Goal: Transaction & Acquisition: Purchase product/service

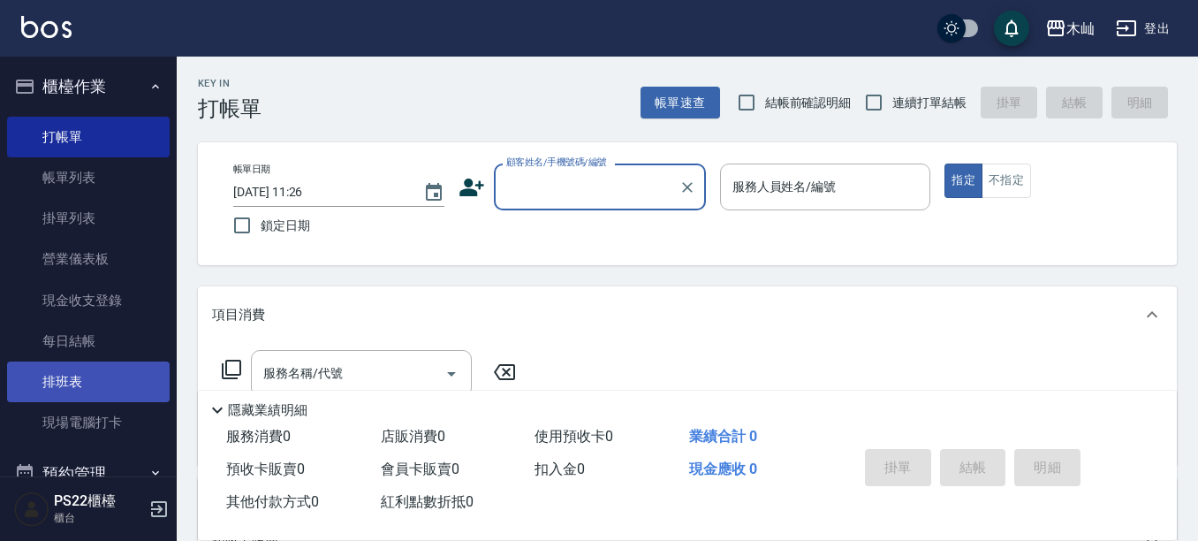
click at [74, 384] on link "排班表" at bounding box center [88, 381] width 163 height 41
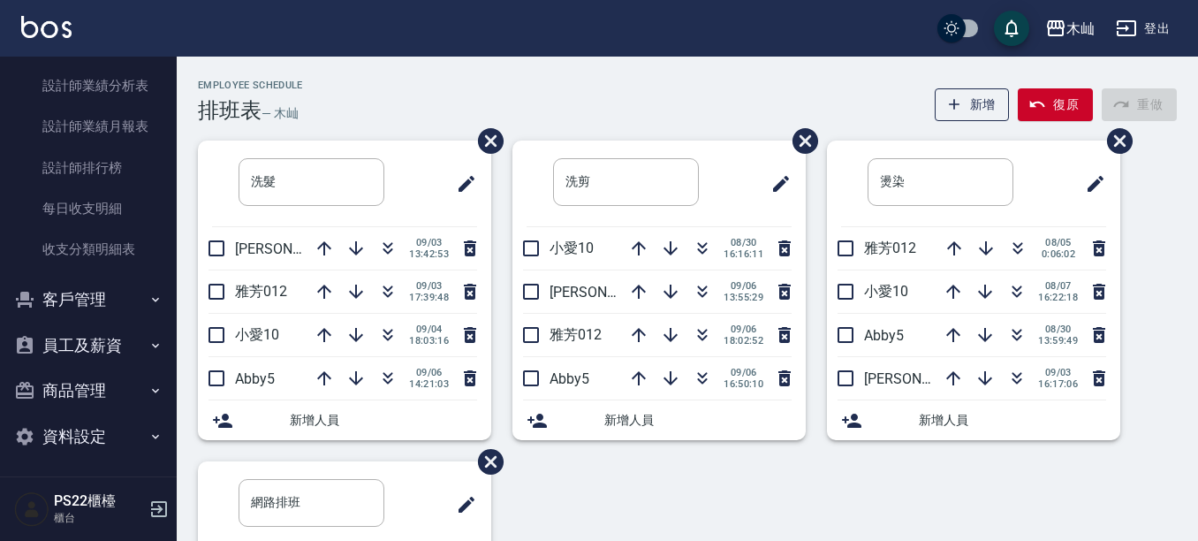
scroll to position [731, 0]
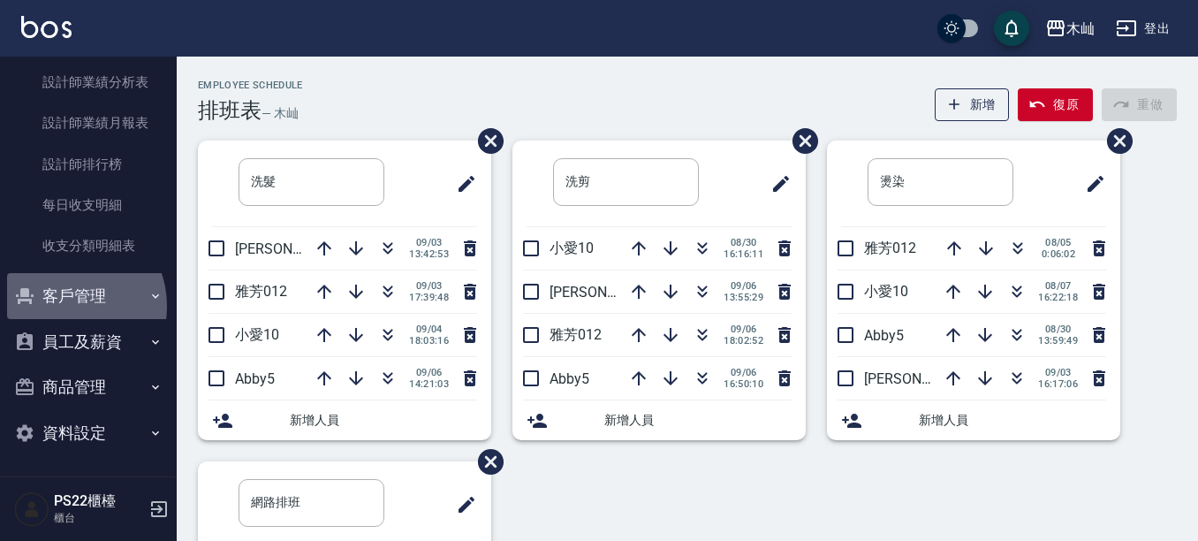
click at [66, 305] on button "客戶管理" at bounding box center [88, 296] width 163 height 46
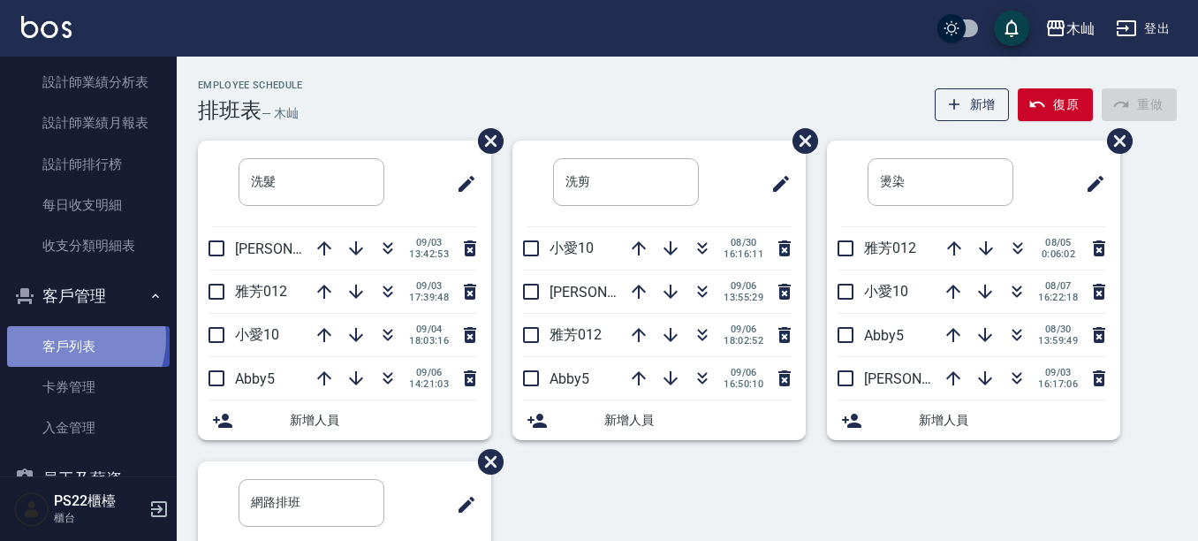
drag, startPoint x: 70, startPoint y: 338, endPoint x: 80, endPoint y: 336, distance: 10.1
click at [70, 339] on link "客戶列表" at bounding box center [88, 346] width 163 height 41
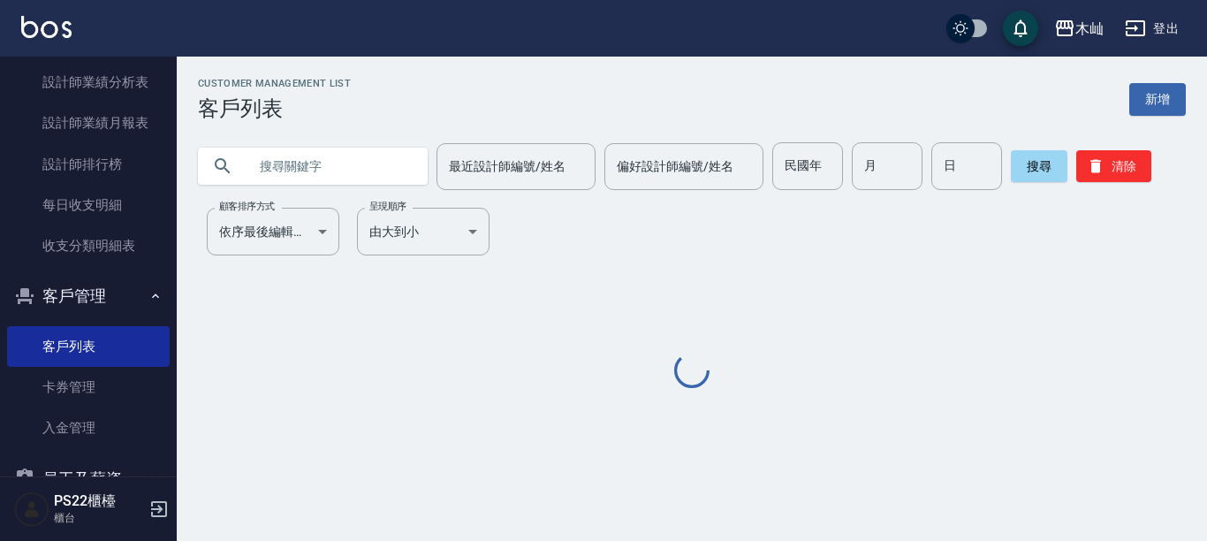
click at [272, 169] on input "text" at bounding box center [330, 166] width 166 height 48
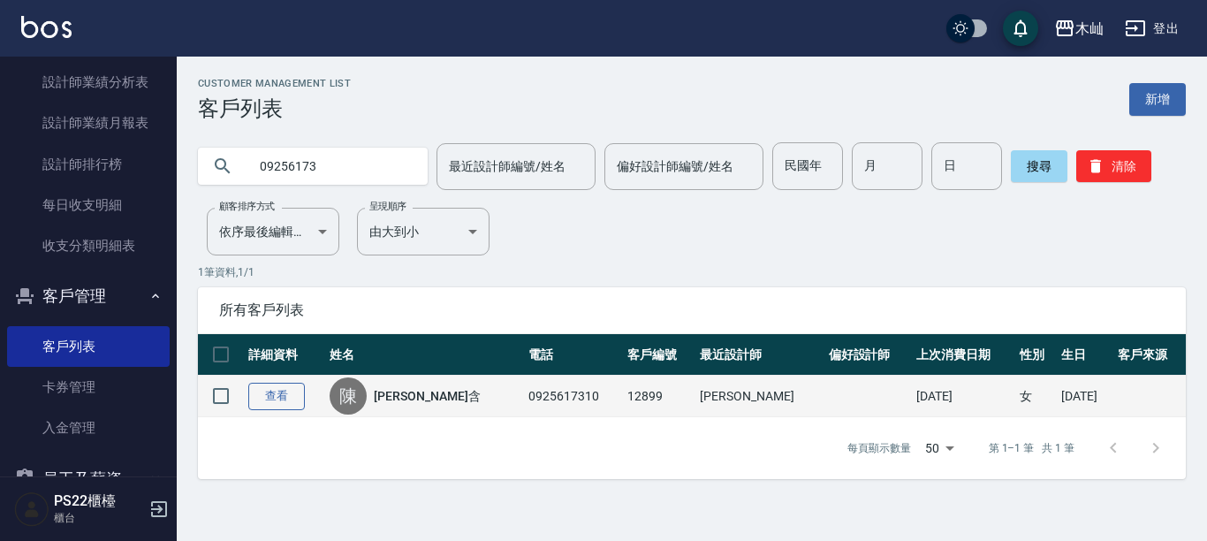
type input "09256173"
click at [280, 393] on link "查看" at bounding box center [276, 396] width 57 height 27
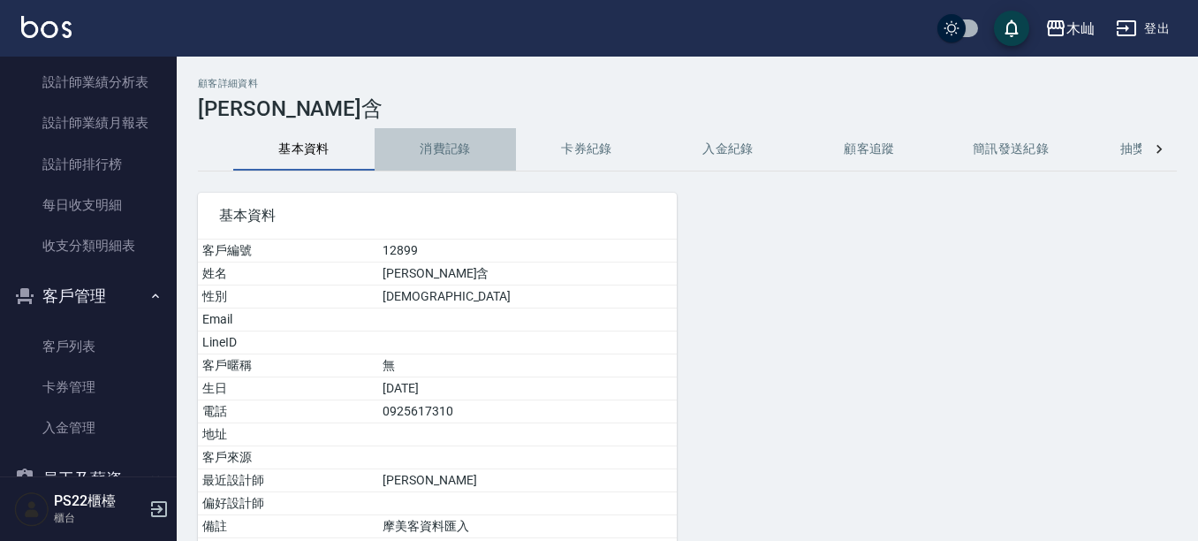
click at [448, 155] on button "消費記錄" at bounding box center [445, 149] width 141 height 42
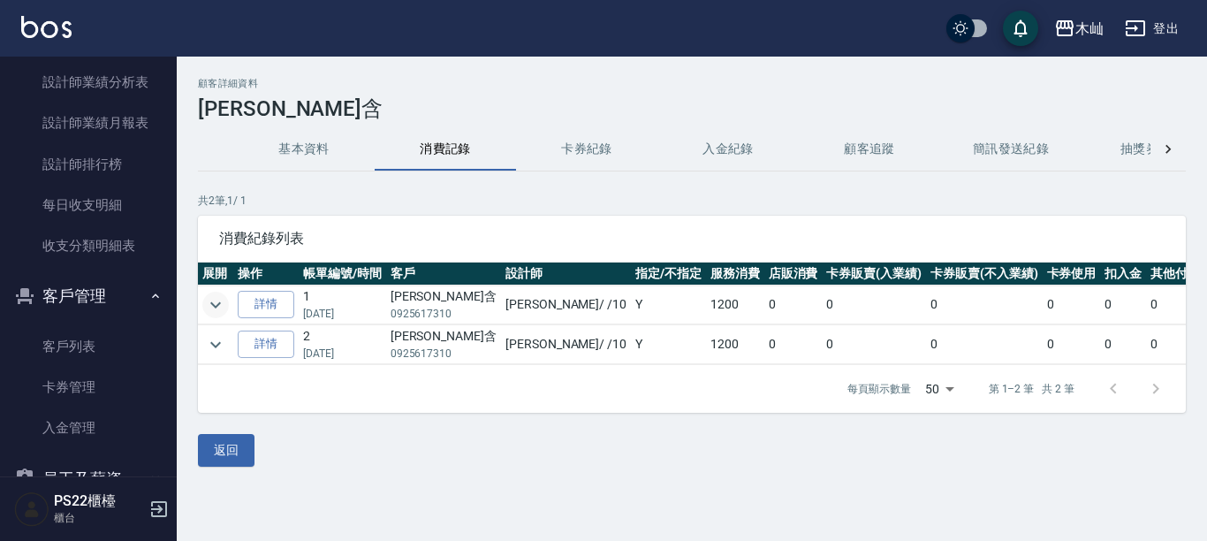
click at [210, 309] on icon "expand row" at bounding box center [215, 304] width 21 height 21
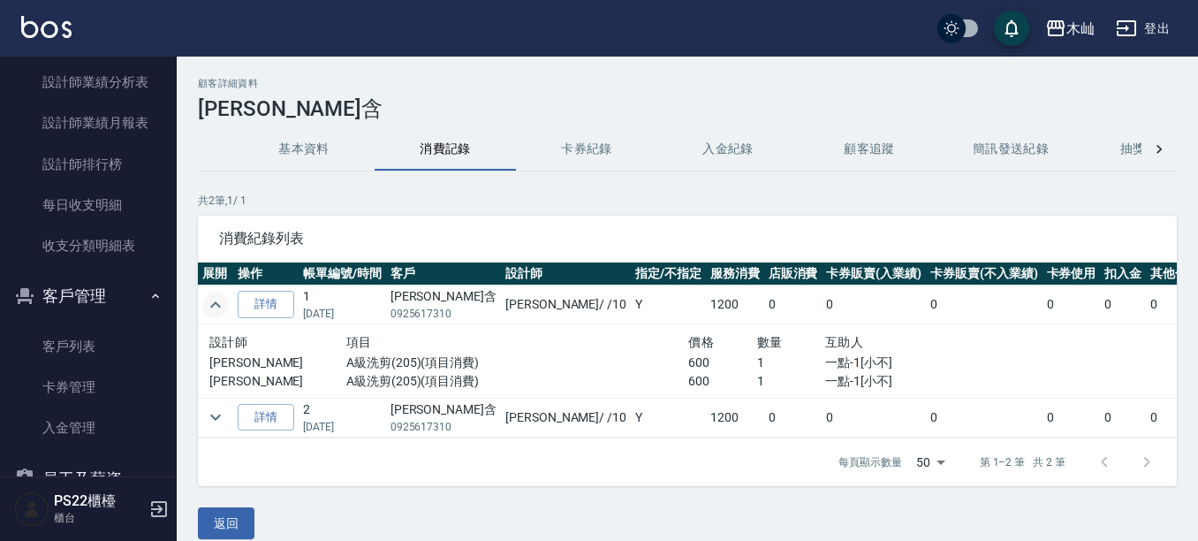
click at [390, 317] on td "[PERSON_NAME]含 0925617310" at bounding box center [443, 304] width 115 height 39
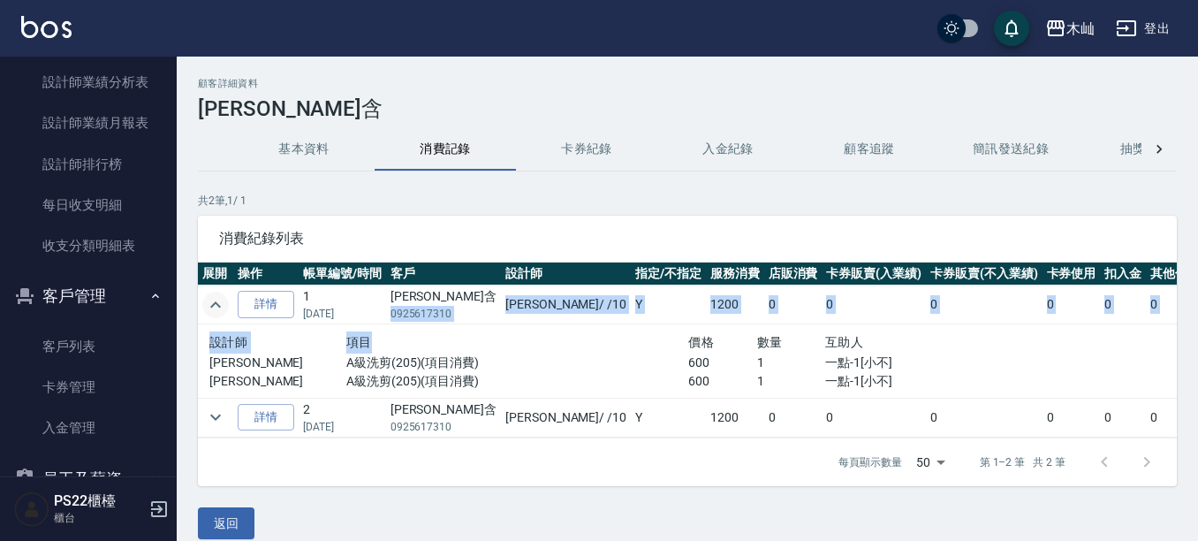
drag, startPoint x: 391, startPoint y: 314, endPoint x: 457, endPoint y: 323, distance: 66.1
click at [457, 323] on tbody "詳情 1 [DATE] [PERSON_NAME]含 0925617310 小愛 / /10 Y 1200 0 0 0 0 0 0 1200 設計師 項目 價…" at bounding box center [764, 361] width 1132 height 153
click at [419, 341] on div "項目" at bounding box center [517, 342] width 342 height 22
click at [444, 313] on p "0925617310" at bounding box center [443, 314] width 106 height 16
drag, startPoint x: 450, startPoint y: 312, endPoint x: 396, endPoint y: 324, distance: 55.3
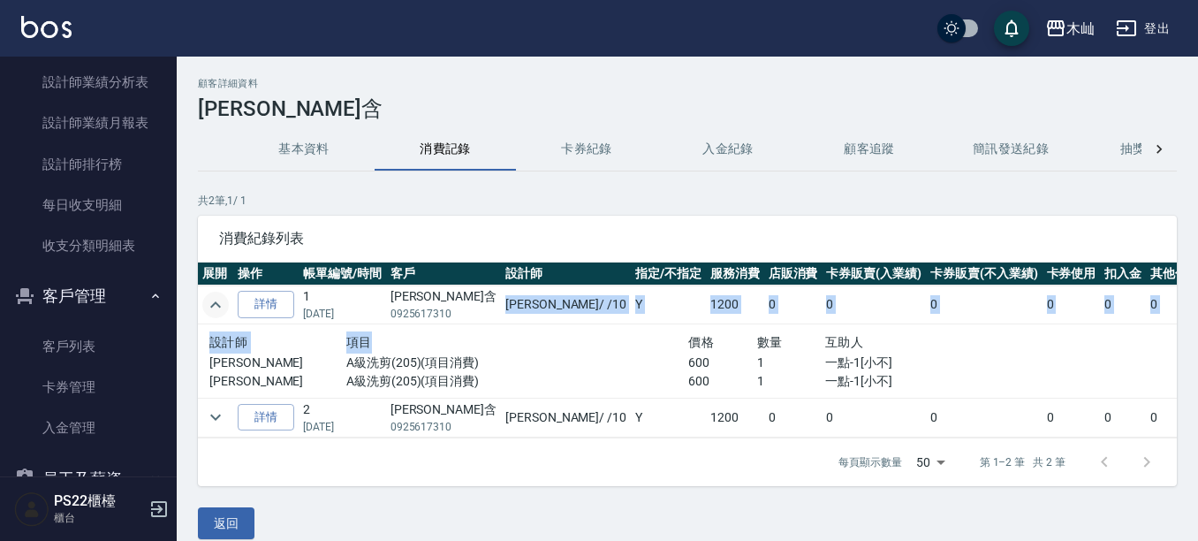
click at [396, 324] on tbody "詳情 1 [DATE] [PERSON_NAME]含 0925617310 小愛 / /10 Y 1200 0 0 0 0 0 0 1200 設計師 項目 價…" at bounding box center [764, 361] width 1132 height 153
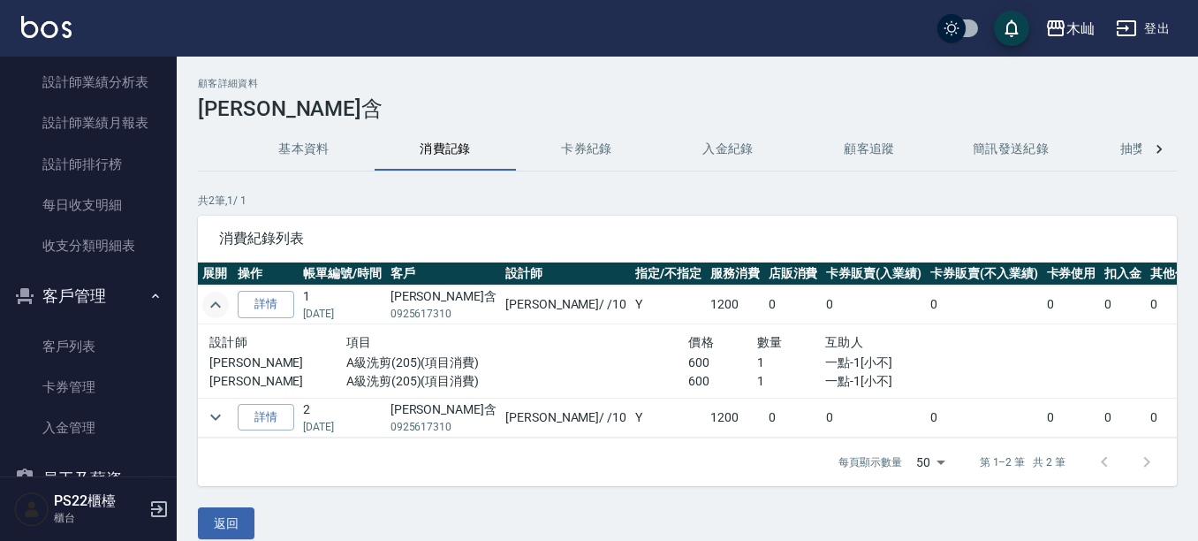
drag, startPoint x: 415, startPoint y: 280, endPoint x: 422, endPoint y: 297, distance: 18.2
click at [424, 282] on th "客戶" at bounding box center [443, 273] width 115 height 23
drag, startPoint x: 396, startPoint y: 297, endPoint x: 427, endPoint y: 297, distance: 30.9
click at [427, 297] on td "[PERSON_NAME]含 0925617310" at bounding box center [443, 304] width 115 height 39
copy td "[PERSON_NAME]含"
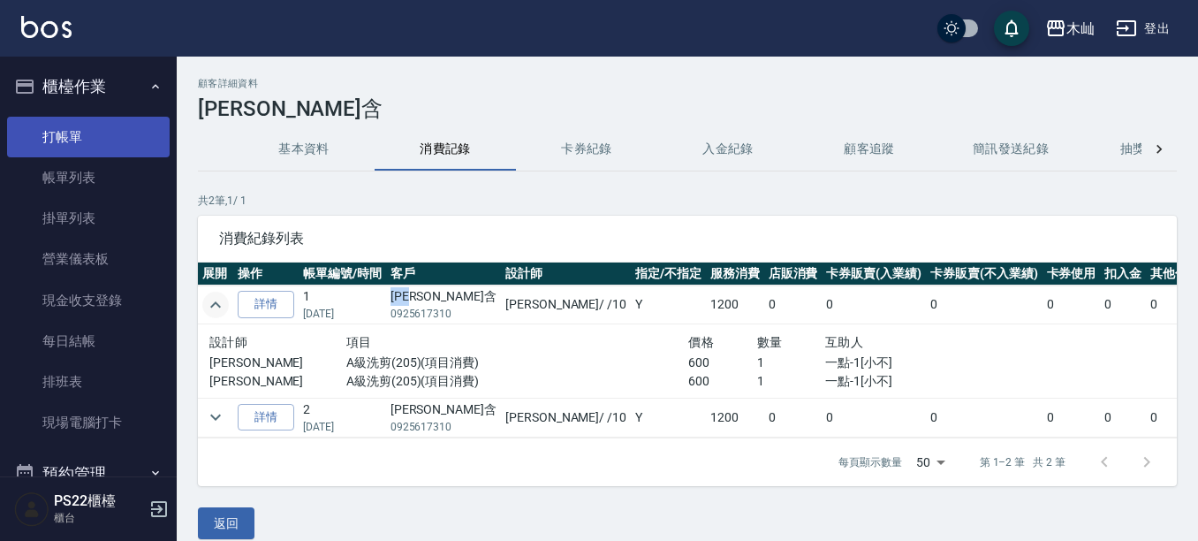
click at [76, 134] on link "打帳單" at bounding box center [88, 137] width 163 height 41
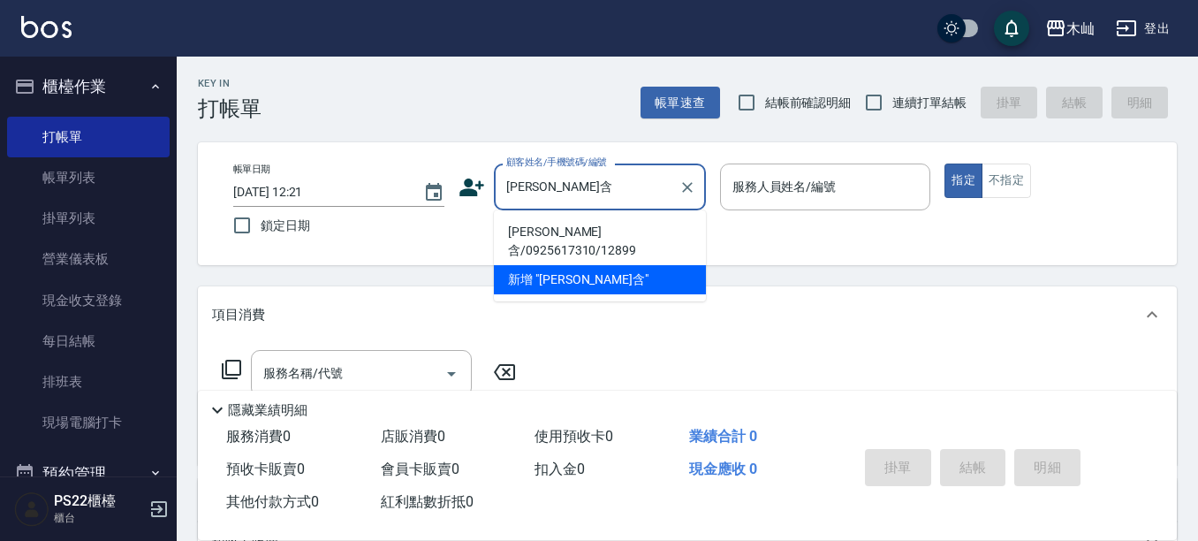
drag, startPoint x: 588, startPoint y: 229, endPoint x: 564, endPoint y: 235, distance: 24.6
click at [588, 230] on li "[PERSON_NAME]含/0925617310/12899" at bounding box center [600, 241] width 212 height 48
type input "[PERSON_NAME]含/0925617310/12899"
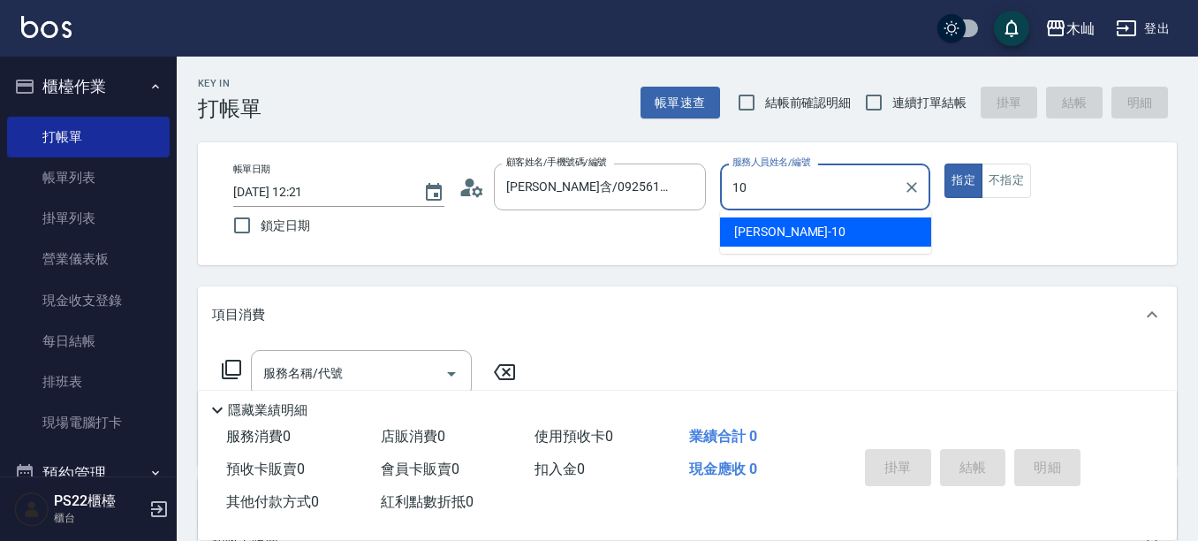
type input "小愛-10"
type button "true"
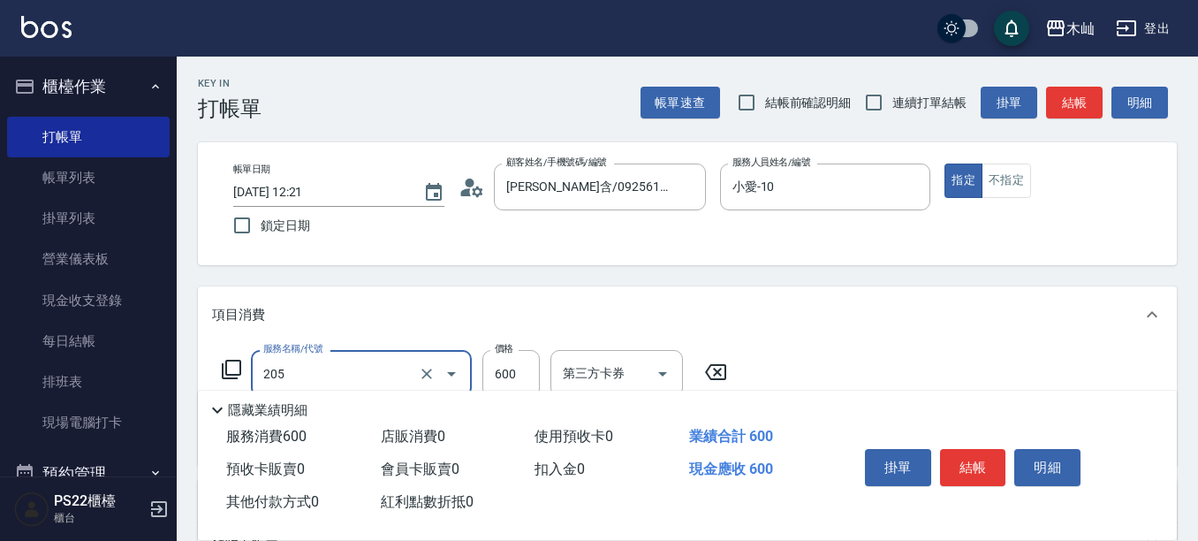
type input "A級洗剪(205)"
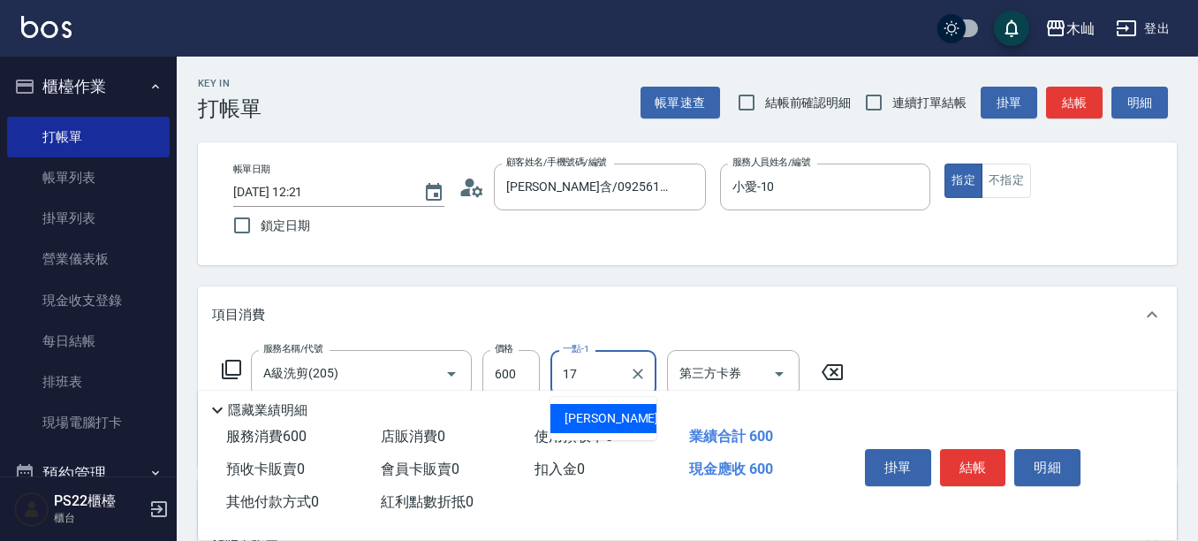
type input "[PERSON_NAME]-17"
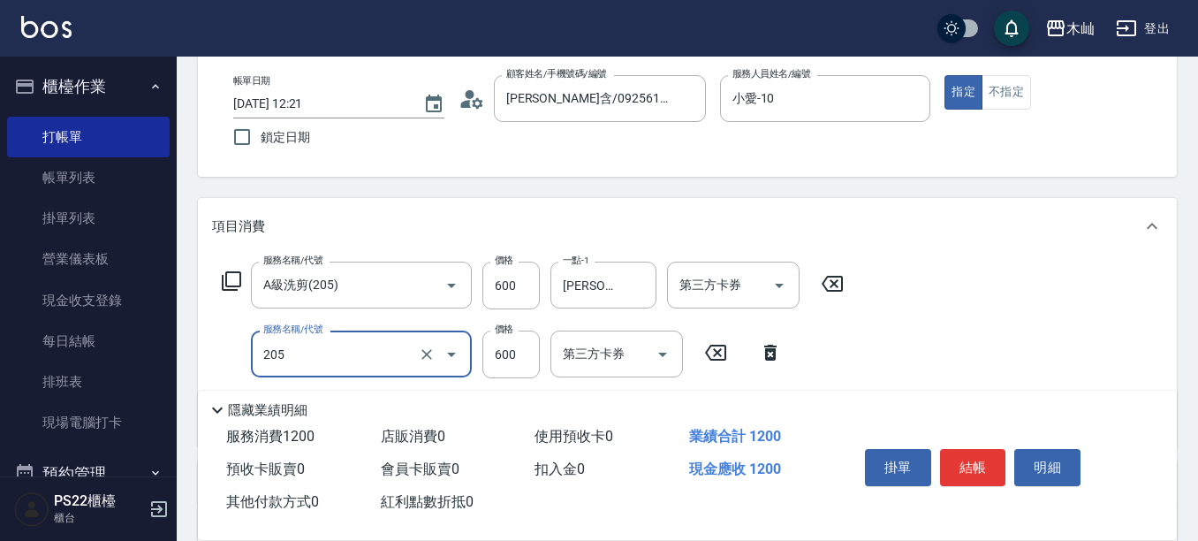
type input "A級洗剪(205)"
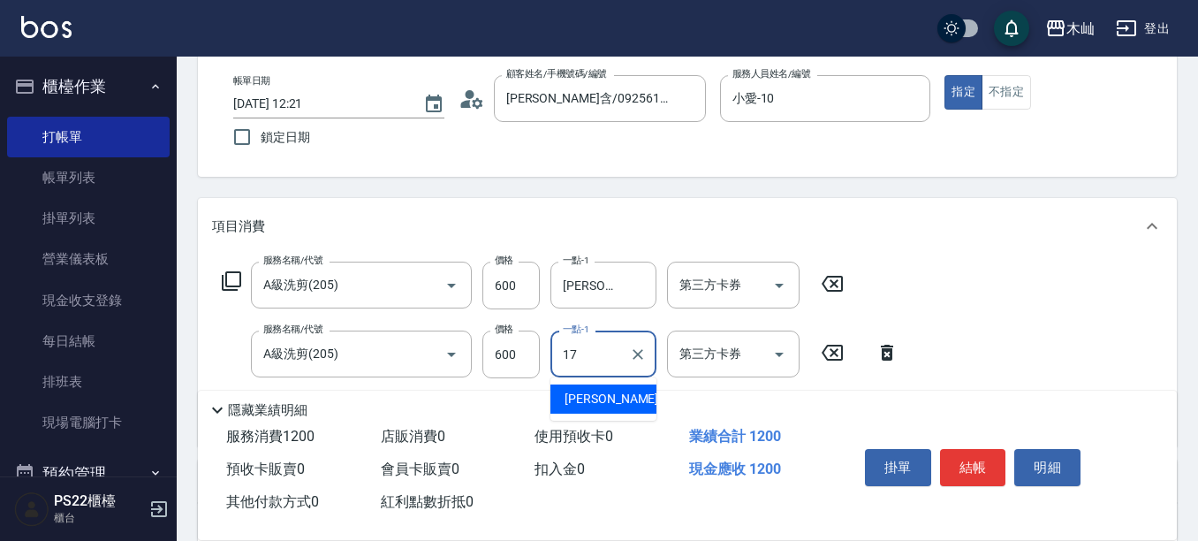
type input "[PERSON_NAME]-17"
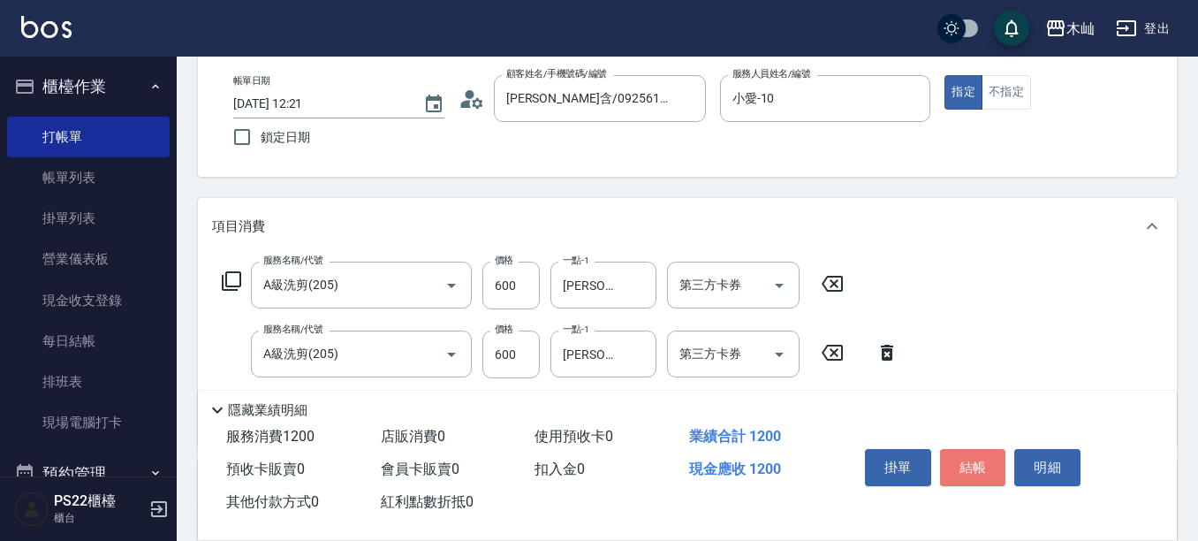
click at [958, 465] on button "結帳" at bounding box center [973, 467] width 66 height 37
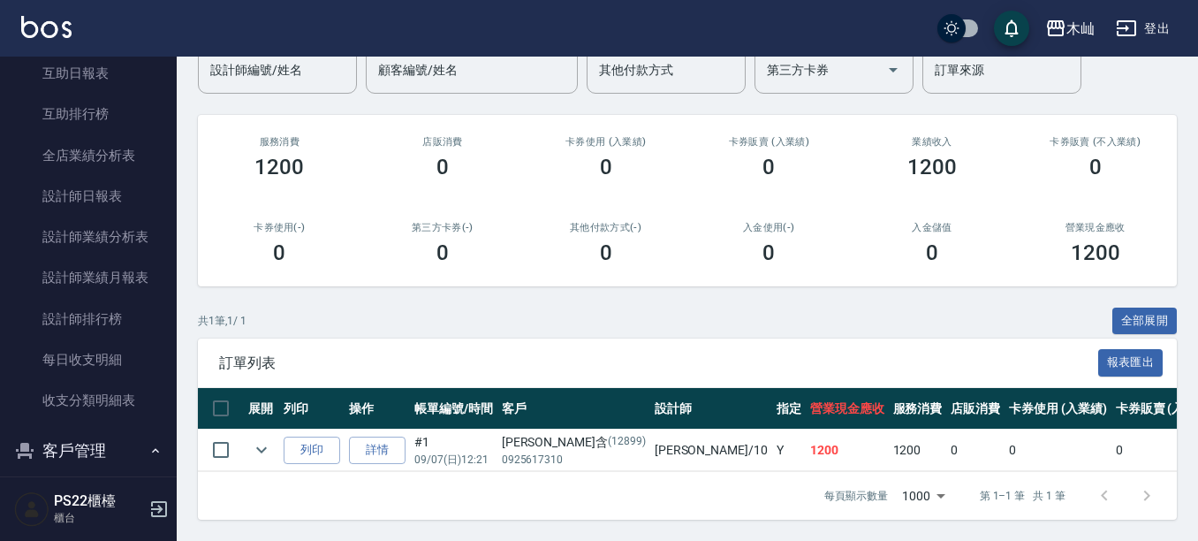
scroll to position [795, 0]
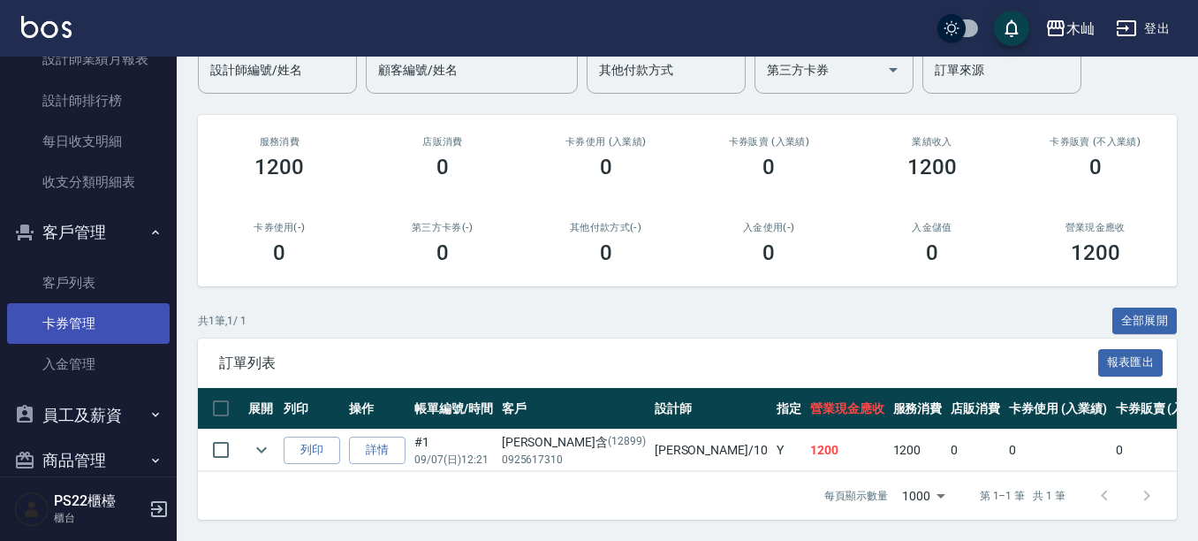
click at [57, 292] on link "客戶列表" at bounding box center [88, 282] width 163 height 41
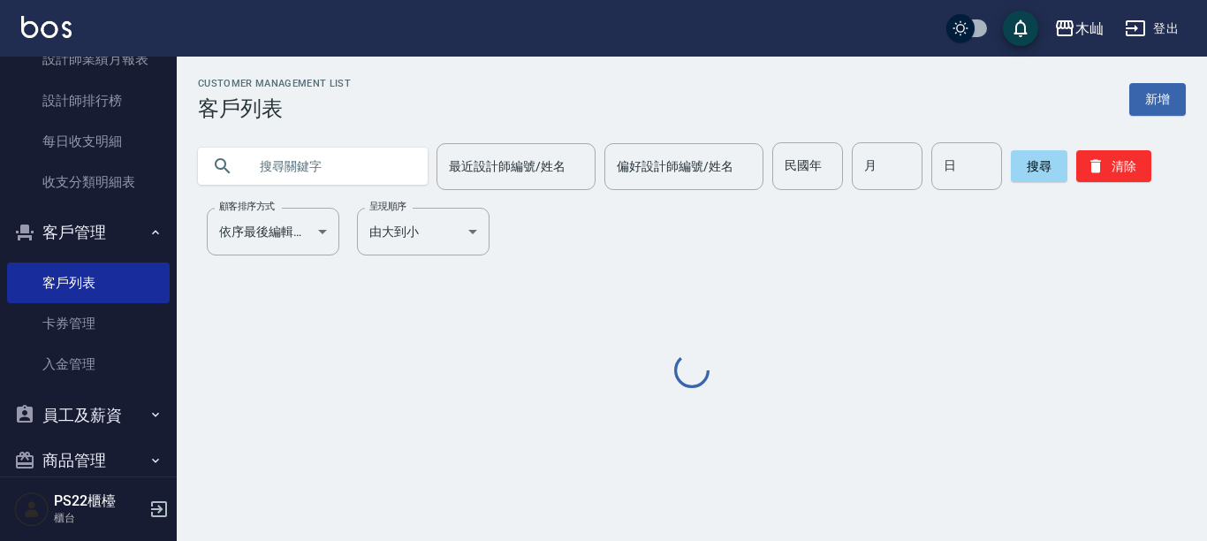
click at [287, 167] on input "text" at bounding box center [330, 166] width 166 height 48
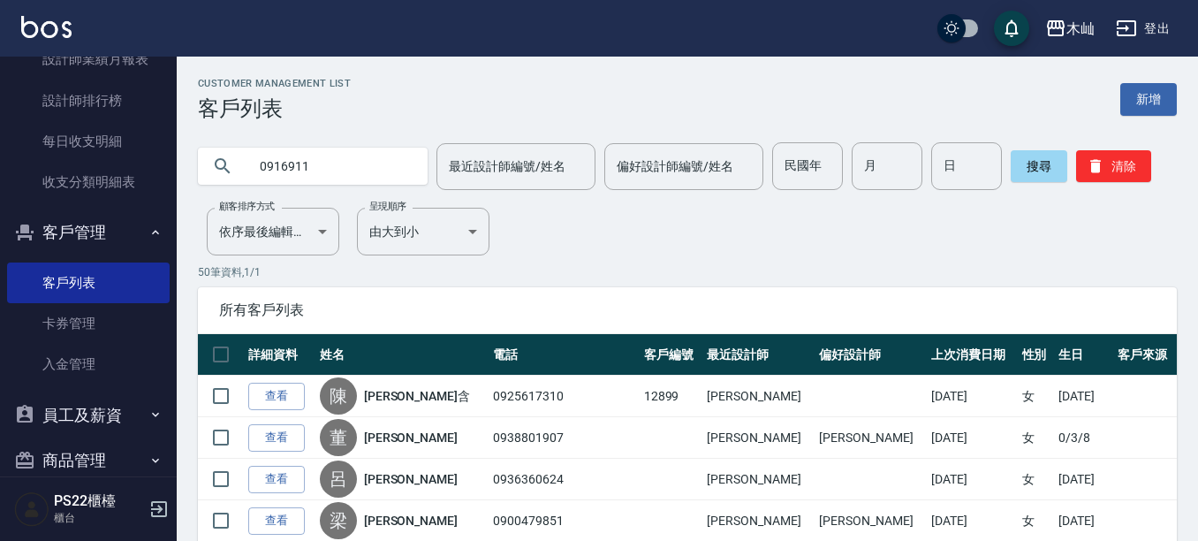
type input "0916911"
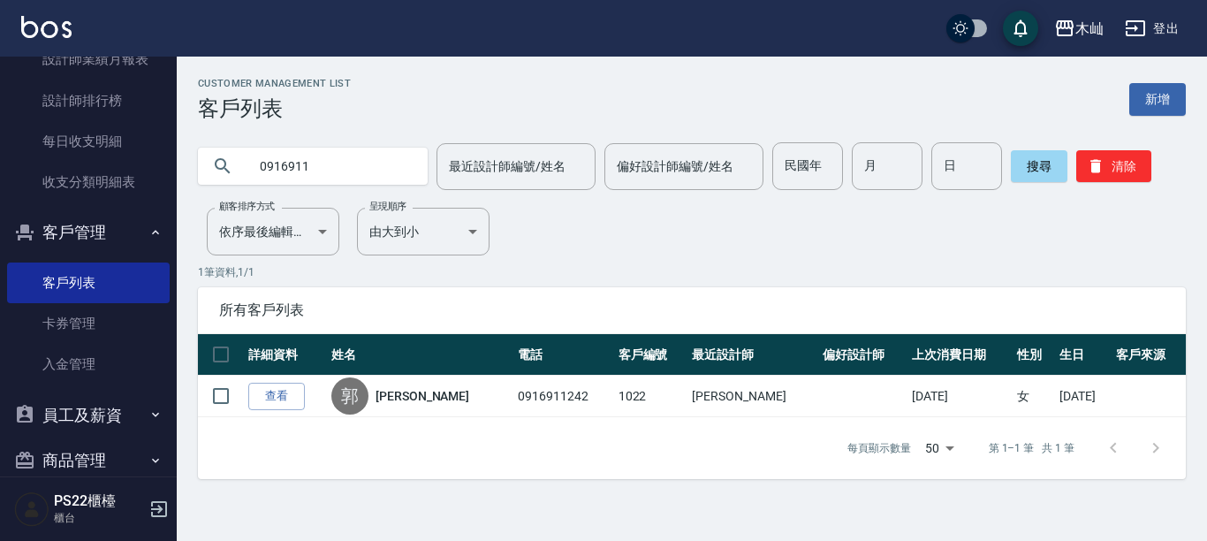
drag, startPoint x: 289, startPoint y: 400, endPoint x: 355, endPoint y: 348, distance: 84.3
click at [292, 398] on link "查看" at bounding box center [276, 396] width 57 height 27
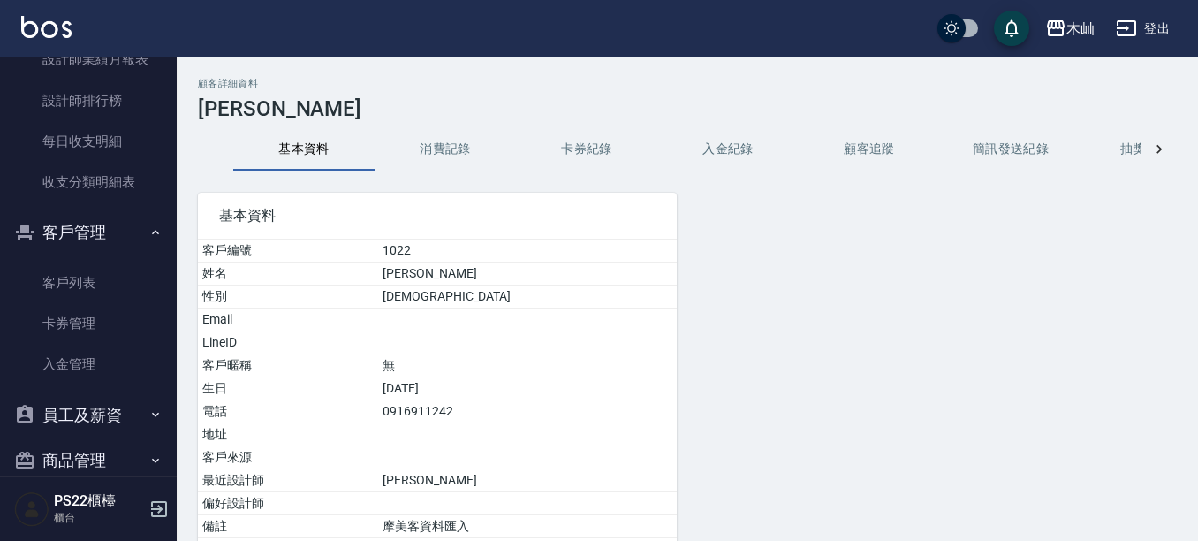
click at [466, 148] on button "消費記錄" at bounding box center [445, 149] width 141 height 42
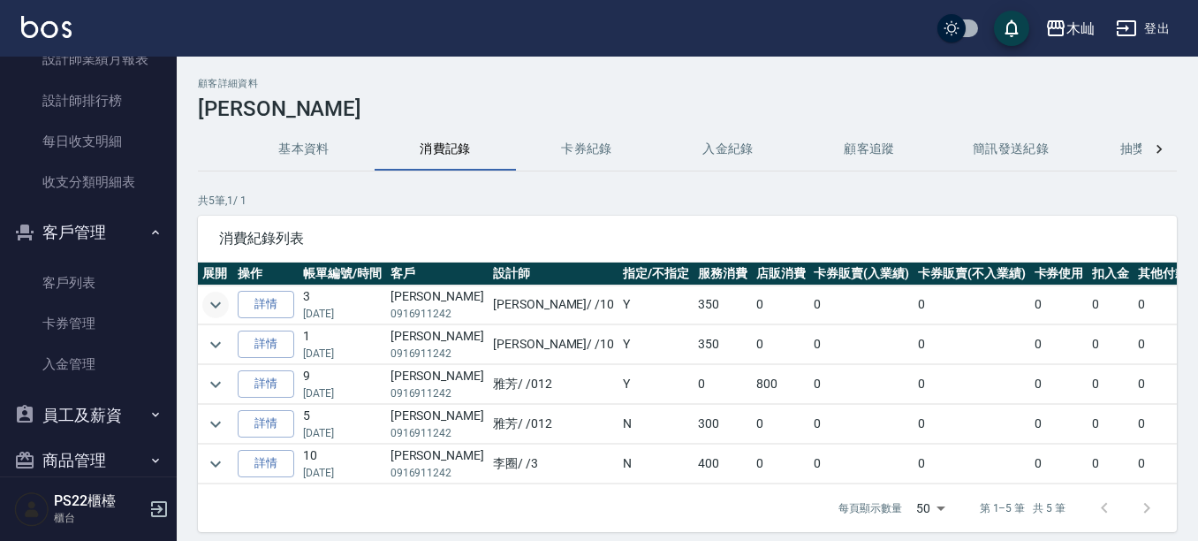
click at [216, 307] on icon "expand row" at bounding box center [215, 304] width 11 height 6
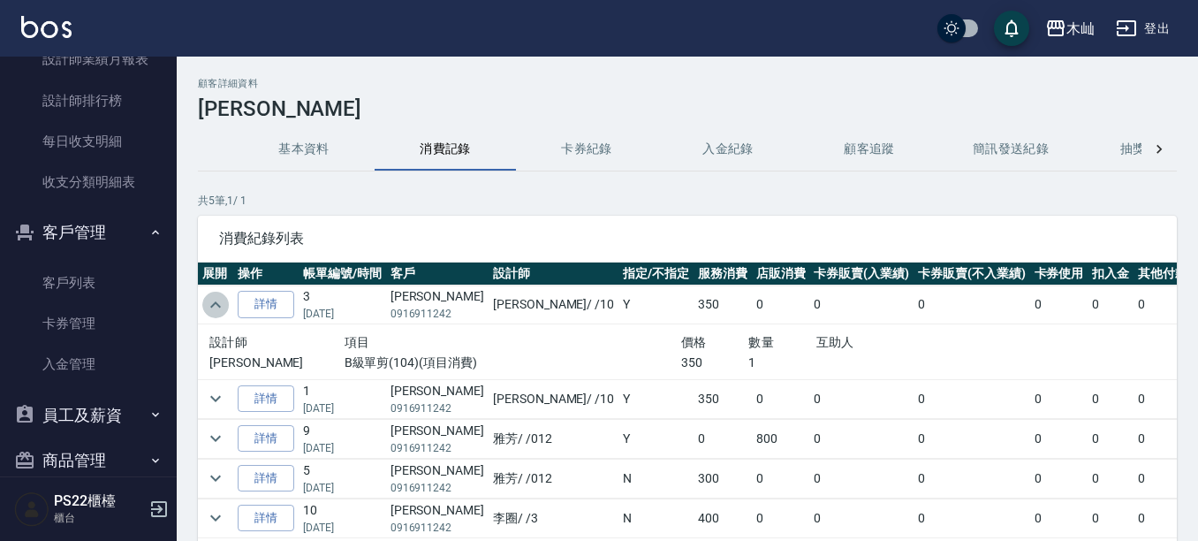
click at [215, 306] on icon "expand row" at bounding box center [215, 304] width 21 height 21
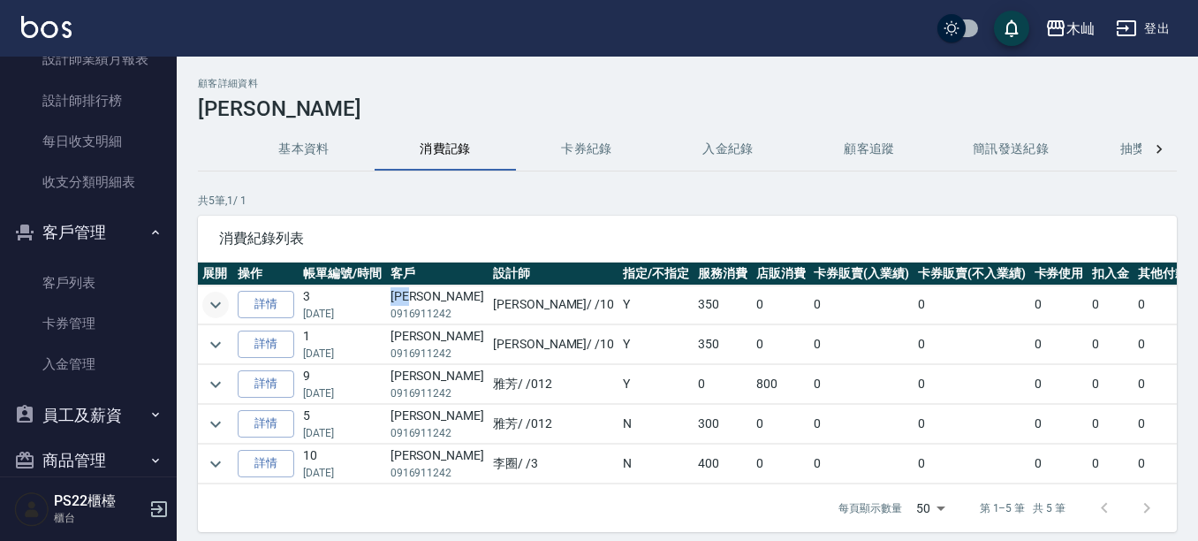
drag, startPoint x: 389, startPoint y: 298, endPoint x: 424, endPoint y: 298, distance: 35.3
click at [424, 298] on td "[PERSON_NAME]0916911242" at bounding box center [437, 304] width 102 height 39
copy td "[PERSON_NAME]"
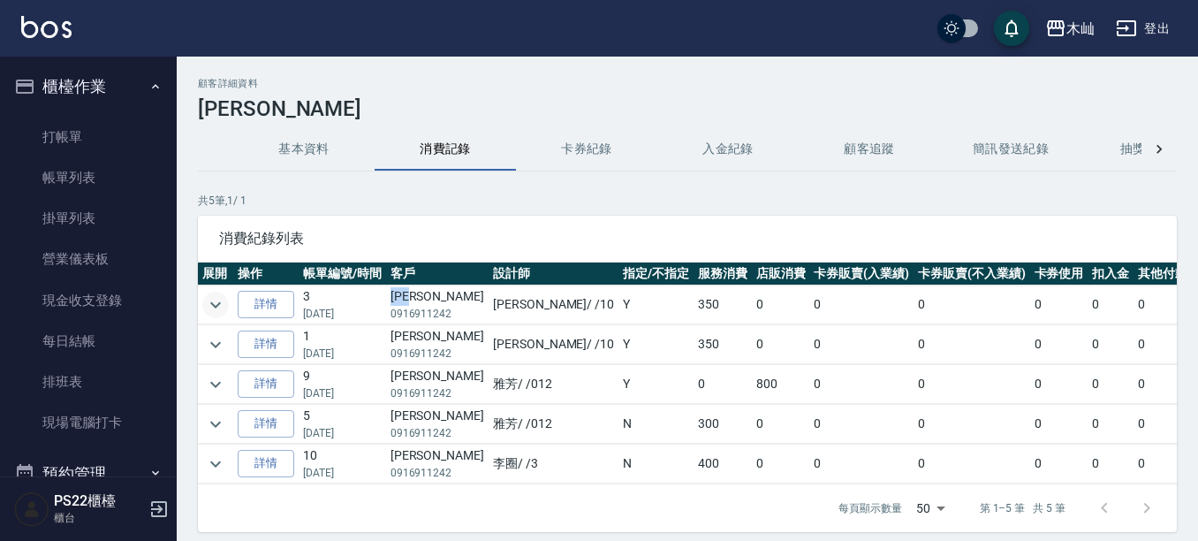
click at [71, 92] on button "櫃檯作業" at bounding box center [88, 87] width 163 height 46
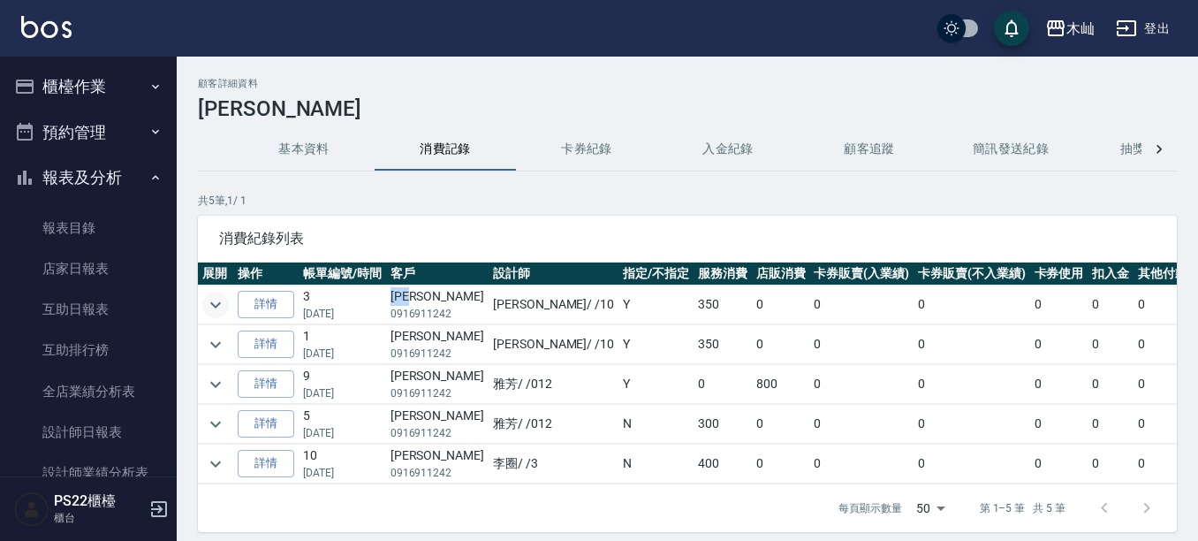
click at [74, 87] on button "櫃檯作業" at bounding box center [88, 87] width 163 height 46
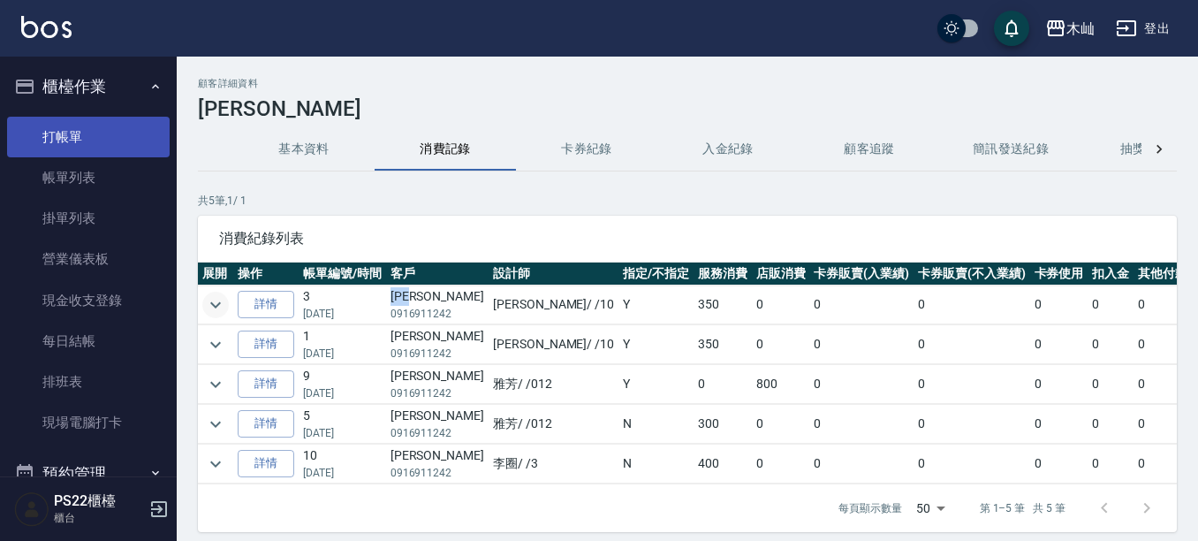
click at [74, 118] on link "打帳單" at bounding box center [88, 137] width 163 height 41
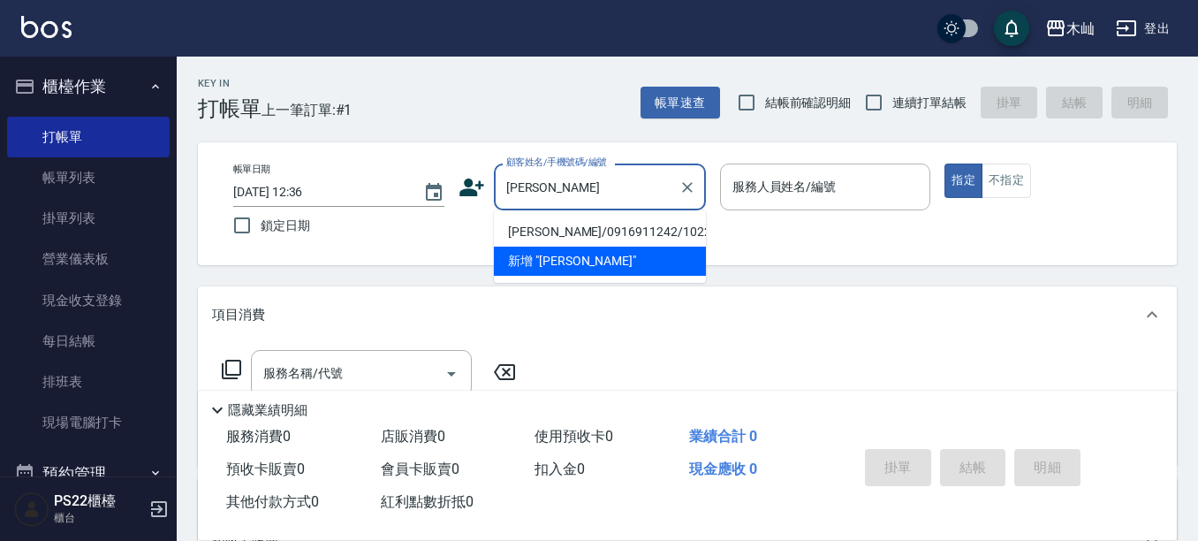
click at [604, 232] on li "[PERSON_NAME]/0916911242/1022" at bounding box center [600, 231] width 212 height 29
type input "[PERSON_NAME]/0916911242/1022"
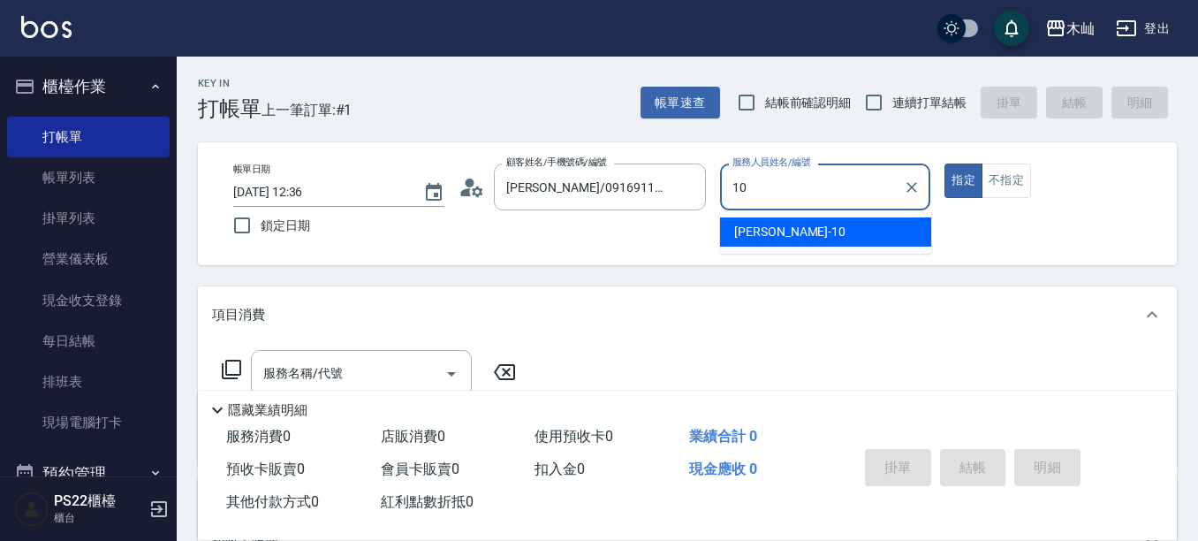
type input "小愛-10"
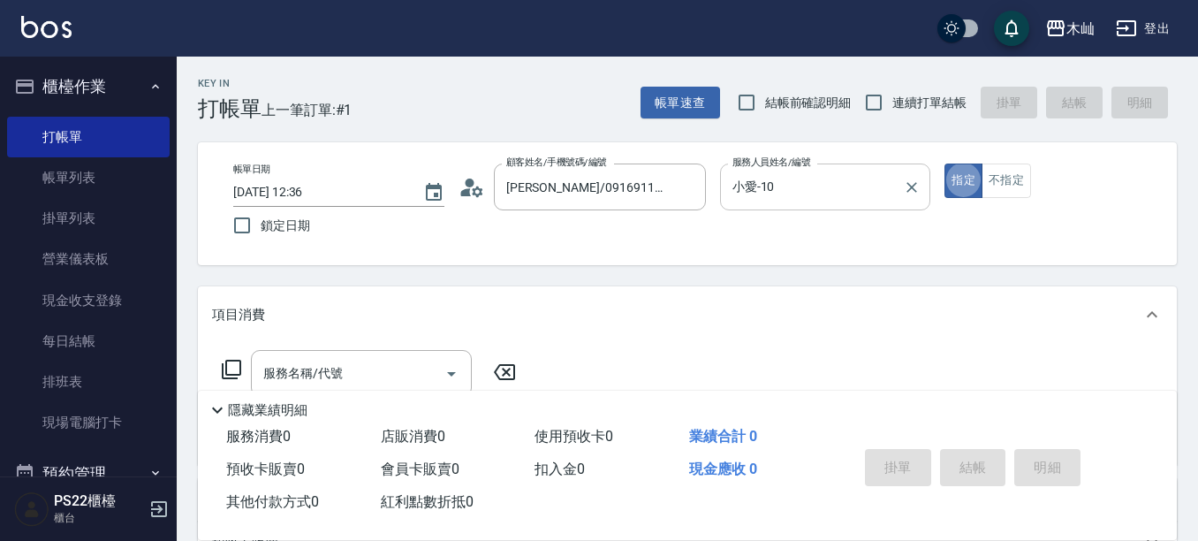
type button "true"
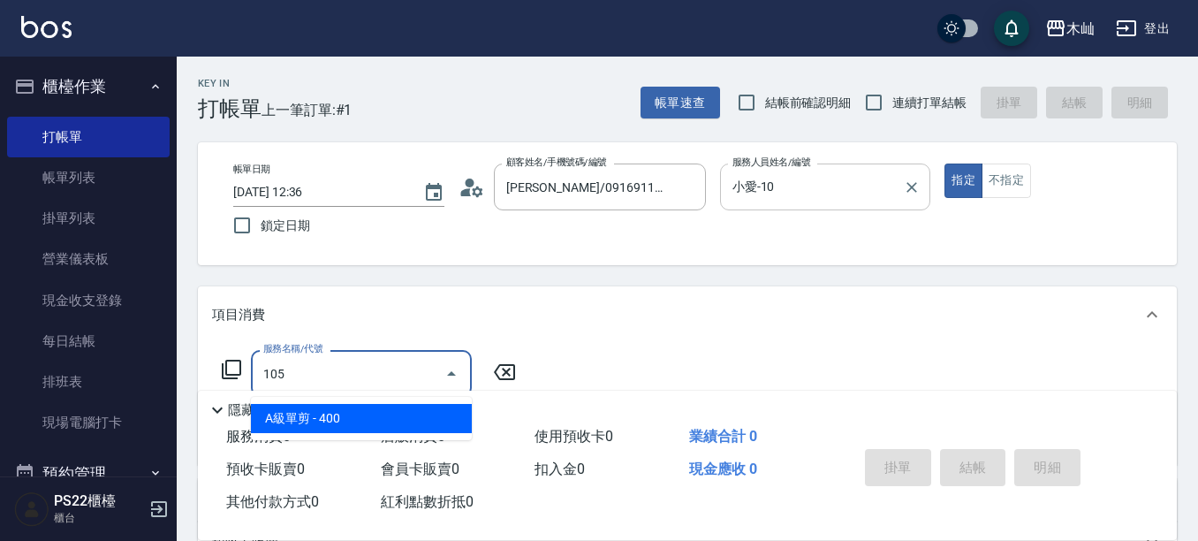
type input "A級單剪(105)"
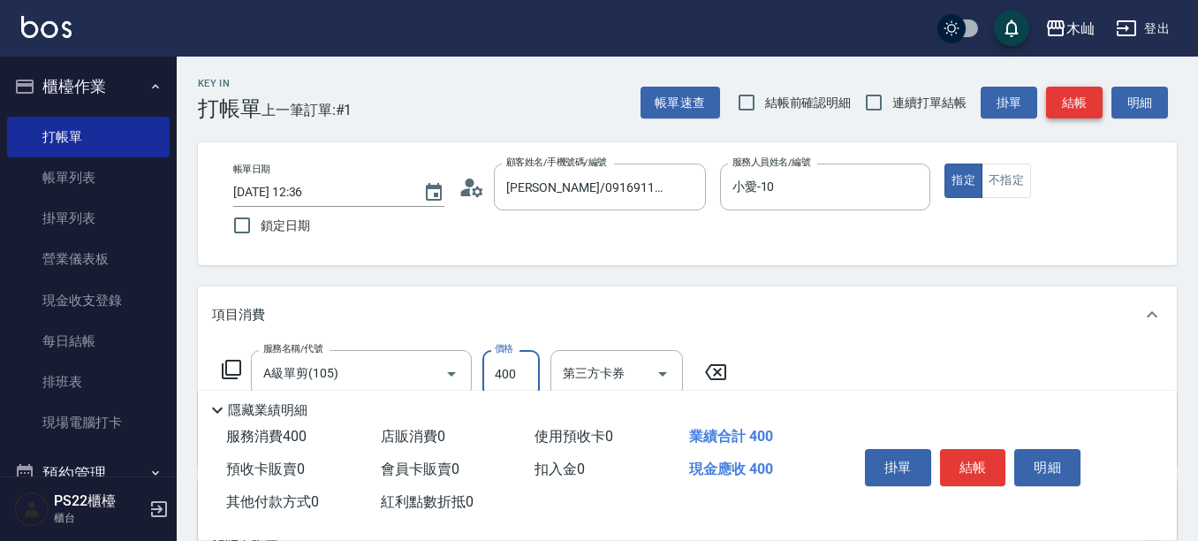
click at [1073, 101] on button "結帳" at bounding box center [1074, 103] width 57 height 33
